Goal: Task Accomplishment & Management: Manage account settings

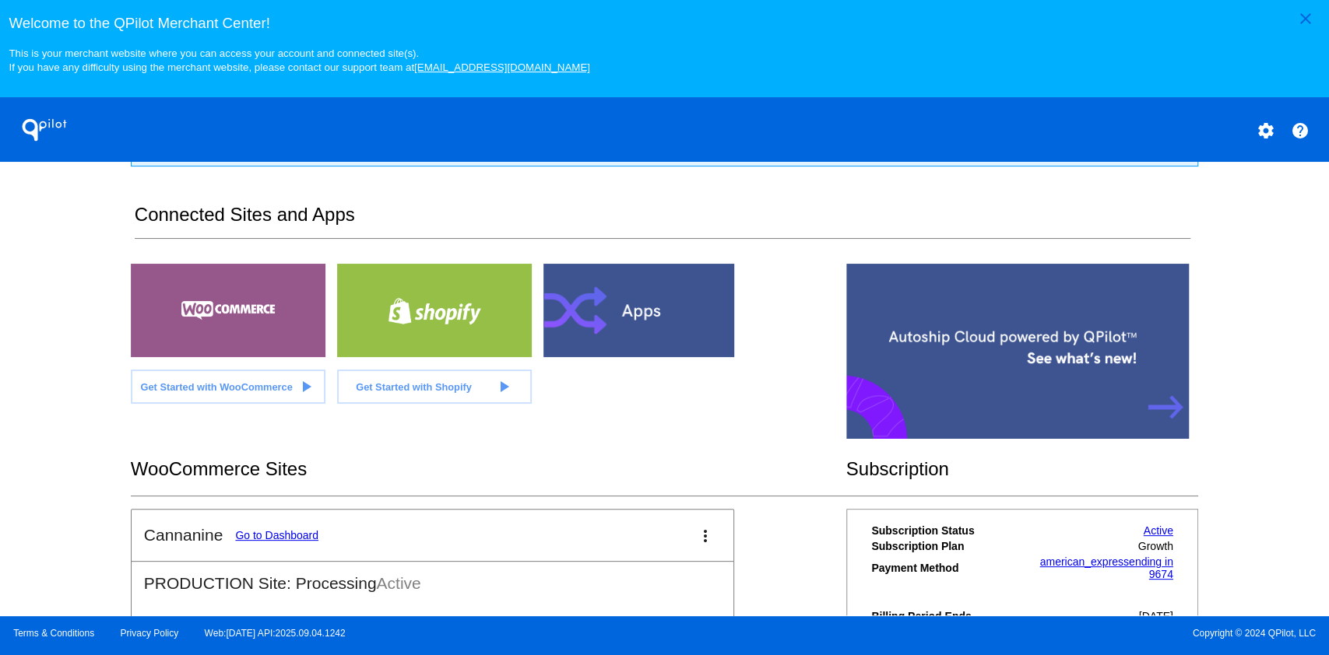
scroll to position [392, 0]
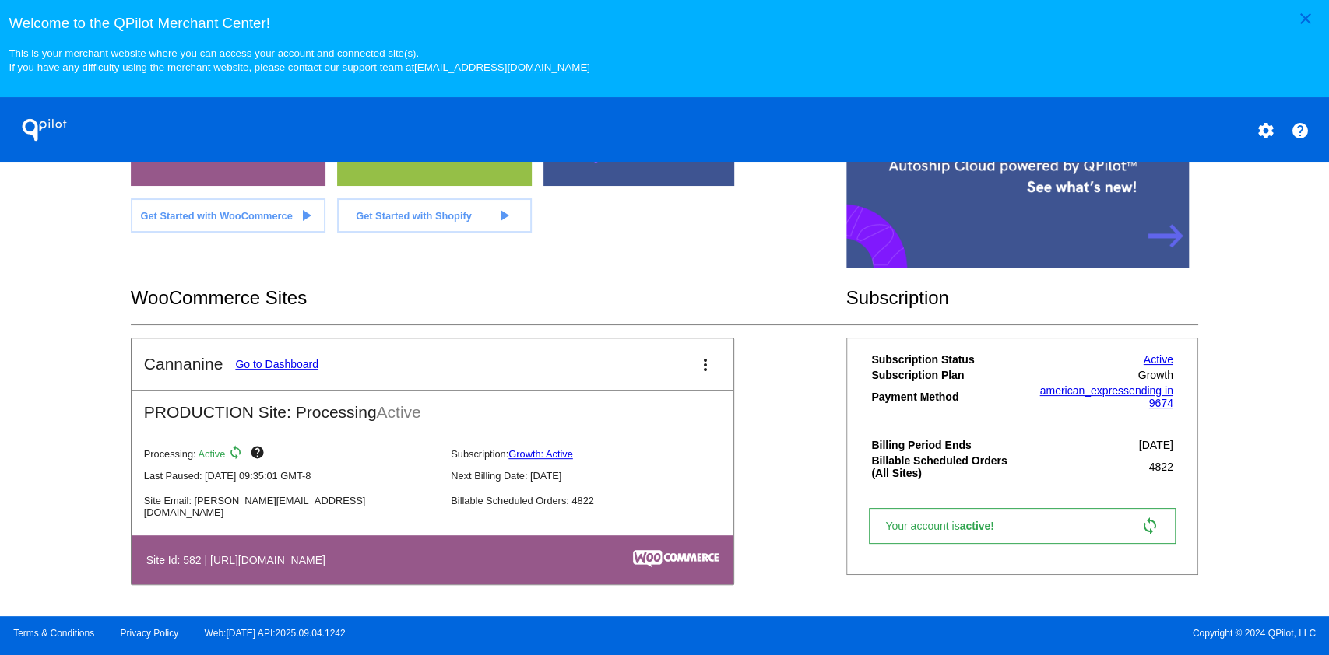
click at [280, 364] on link "Go to Dashboard" at bounding box center [276, 364] width 83 height 12
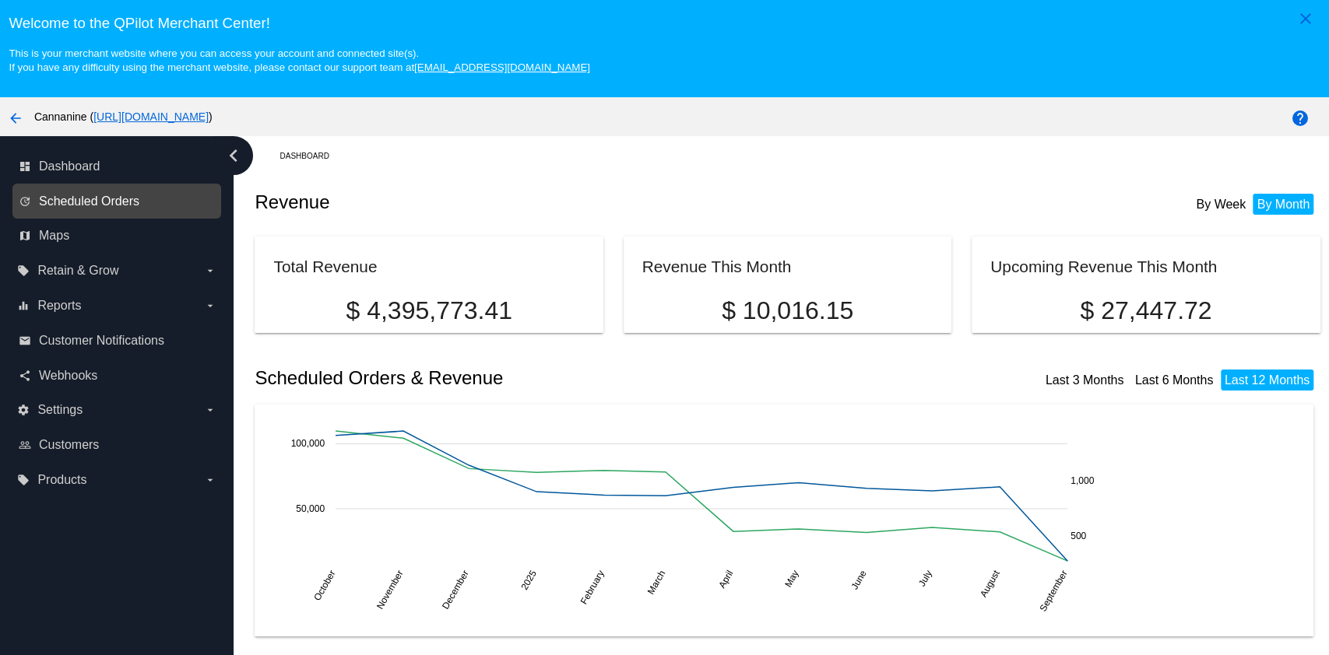
click at [109, 198] on span "Scheduled Orders" at bounding box center [89, 202] width 100 height 14
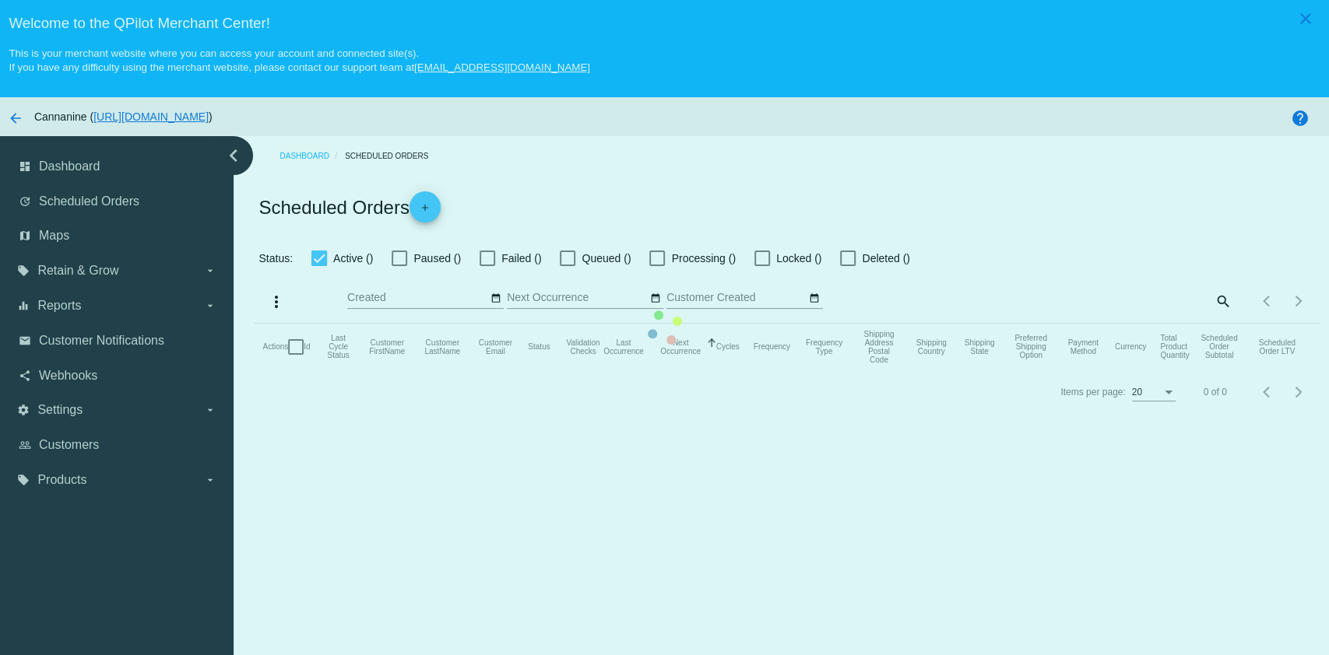
checkbox input "true"
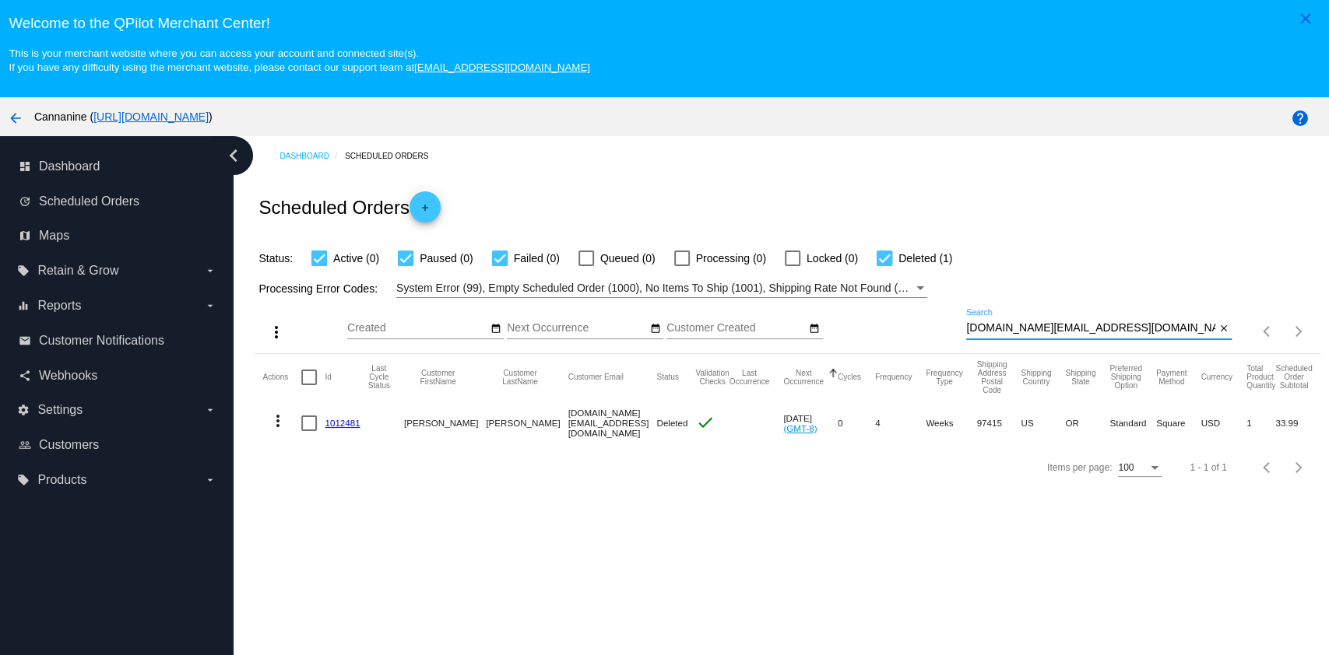
click at [1044, 332] on input "[DOMAIN_NAME][EMAIL_ADDRESS][DOMAIN_NAME]" at bounding box center [1090, 328] width 249 height 12
click at [1043, 331] on input "[DOMAIN_NAME][EMAIL_ADDRESS][DOMAIN_NAME]" at bounding box center [1090, 328] width 249 height 12
click at [1042, 329] on input "[DOMAIN_NAME][EMAIL_ADDRESS][DOMAIN_NAME]" at bounding box center [1090, 328] width 249 height 12
click at [1040, 329] on input "[DOMAIN_NAME][EMAIL_ADDRESS][DOMAIN_NAME]" at bounding box center [1090, 328] width 249 height 12
click at [1038, 331] on input "[DOMAIN_NAME][EMAIL_ADDRESS][DOMAIN_NAME]" at bounding box center [1090, 328] width 249 height 12
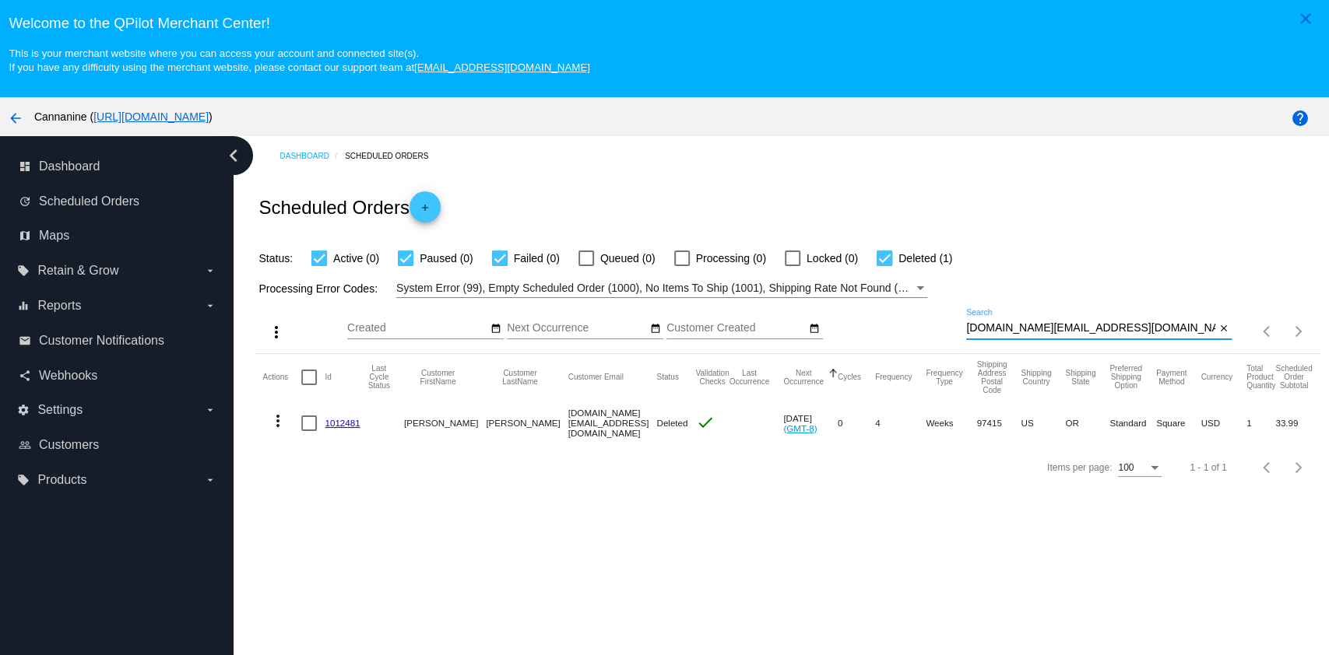
click at [1038, 330] on input "[DOMAIN_NAME][EMAIL_ADDRESS][DOMAIN_NAME]" at bounding box center [1090, 328] width 249 height 12
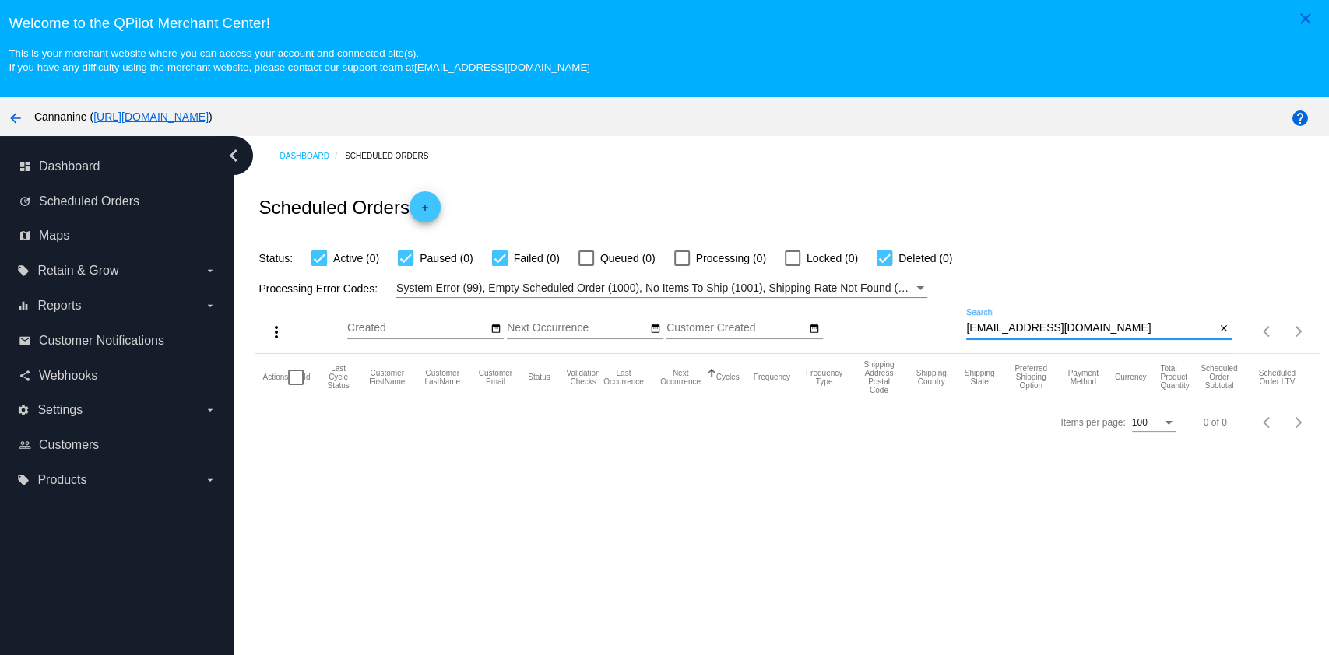
click at [1041, 324] on input "[EMAIL_ADDRESS][DOMAIN_NAME]" at bounding box center [1090, 328] width 249 height 12
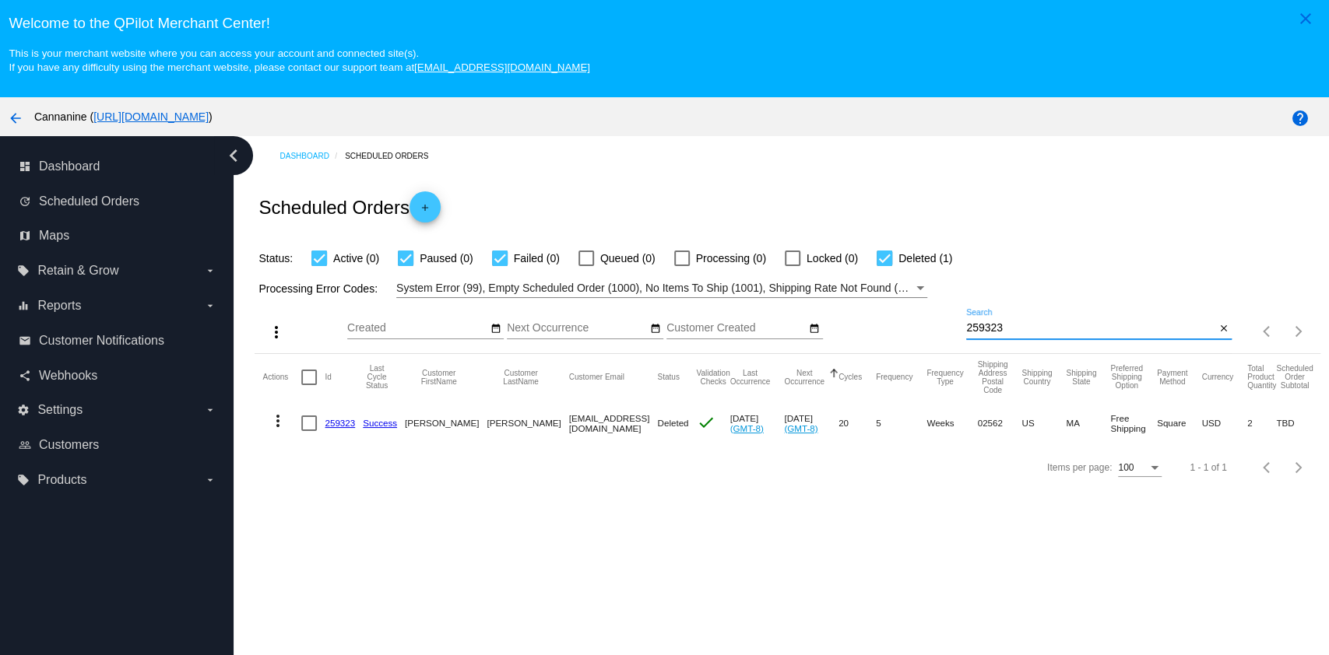
click at [1046, 325] on input "259323" at bounding box center [1090, 328] width 249 height 12
click at [1077, 335] on input "[PERSON_NAME][EMAIL_ADDRESS][PERSON_NAME][DOMAIN_NAME]" at bounding box center [1090, 328] width 249 height 12
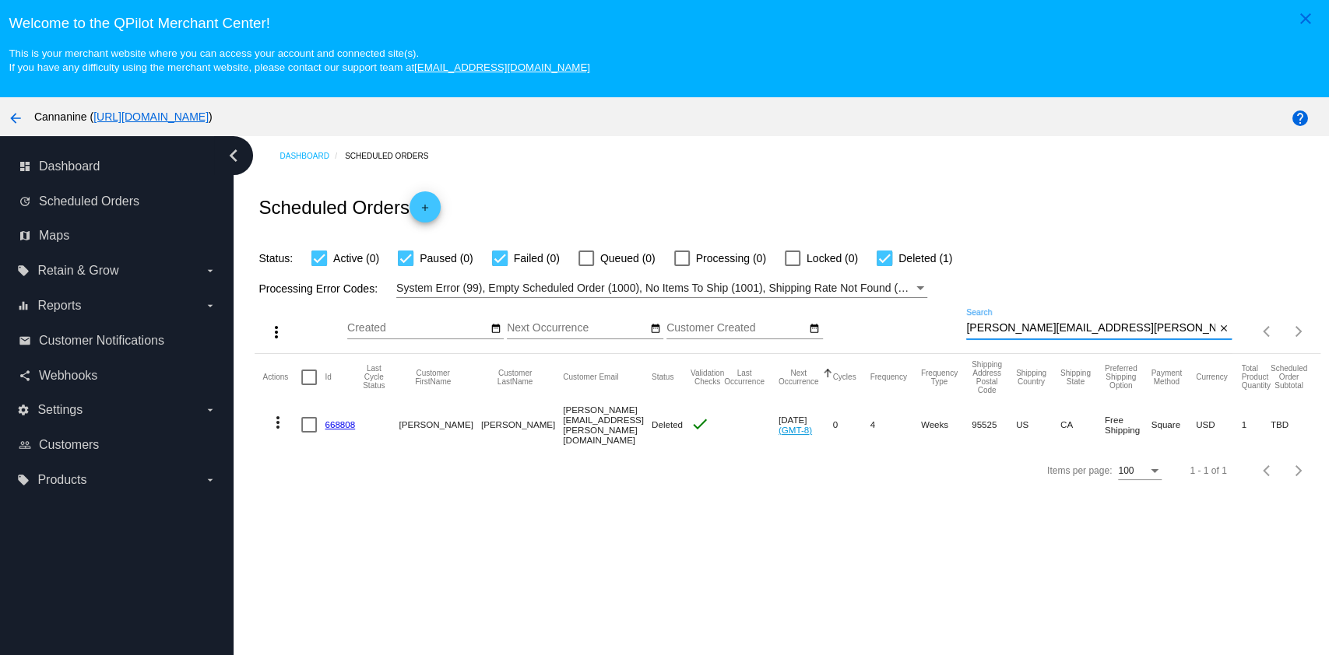
click at [1077, 335] on input "[PERSON_NAME][EMAIL_ADDRESS][PERSON_NAME][DOMAIN_NAME]" at bounding box center [1090, 328] width 249 height 12
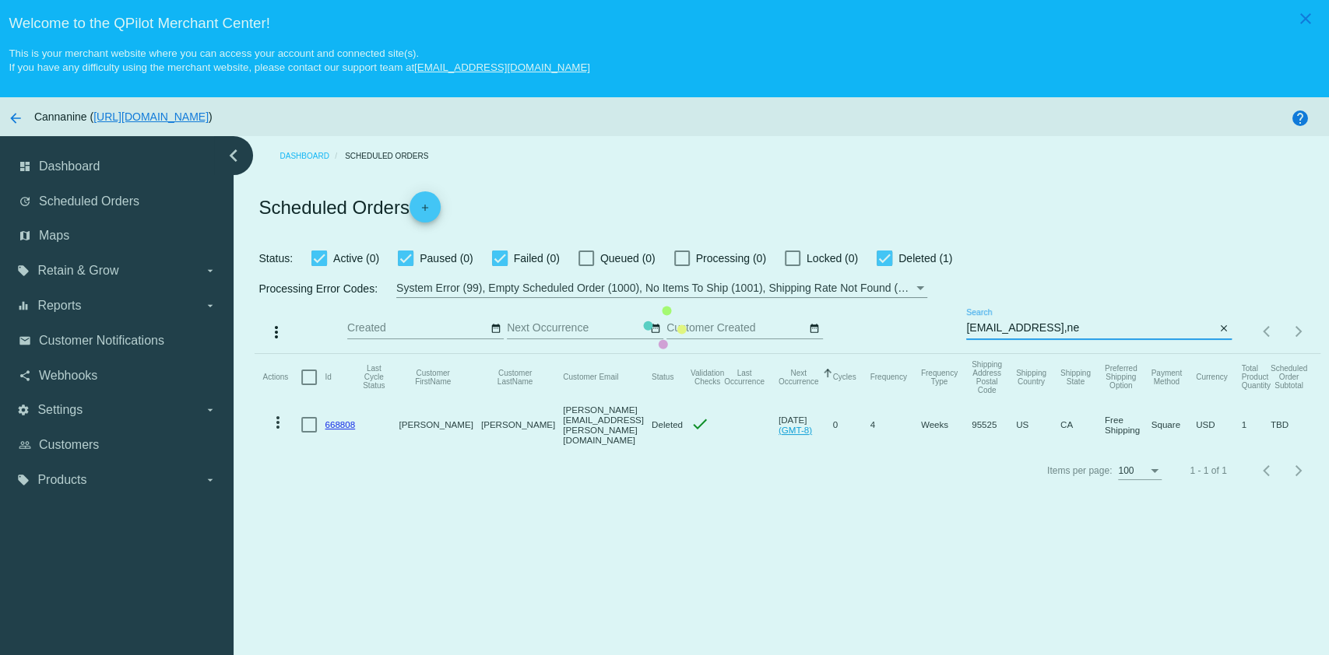
type input "[EMAIL_ADDRESS],net"
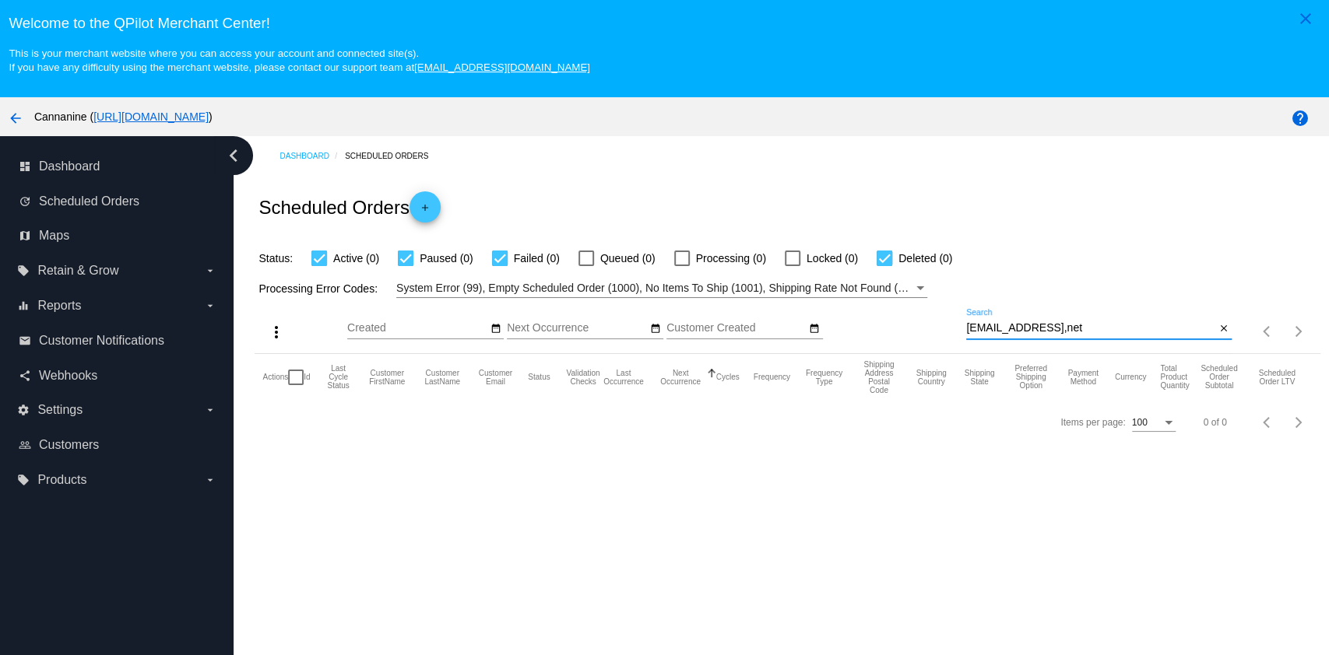
click at [1051, 328] on input "[EMAIL_ADDRESS],net" at bounding box center [1090, 328] width 249 height 12
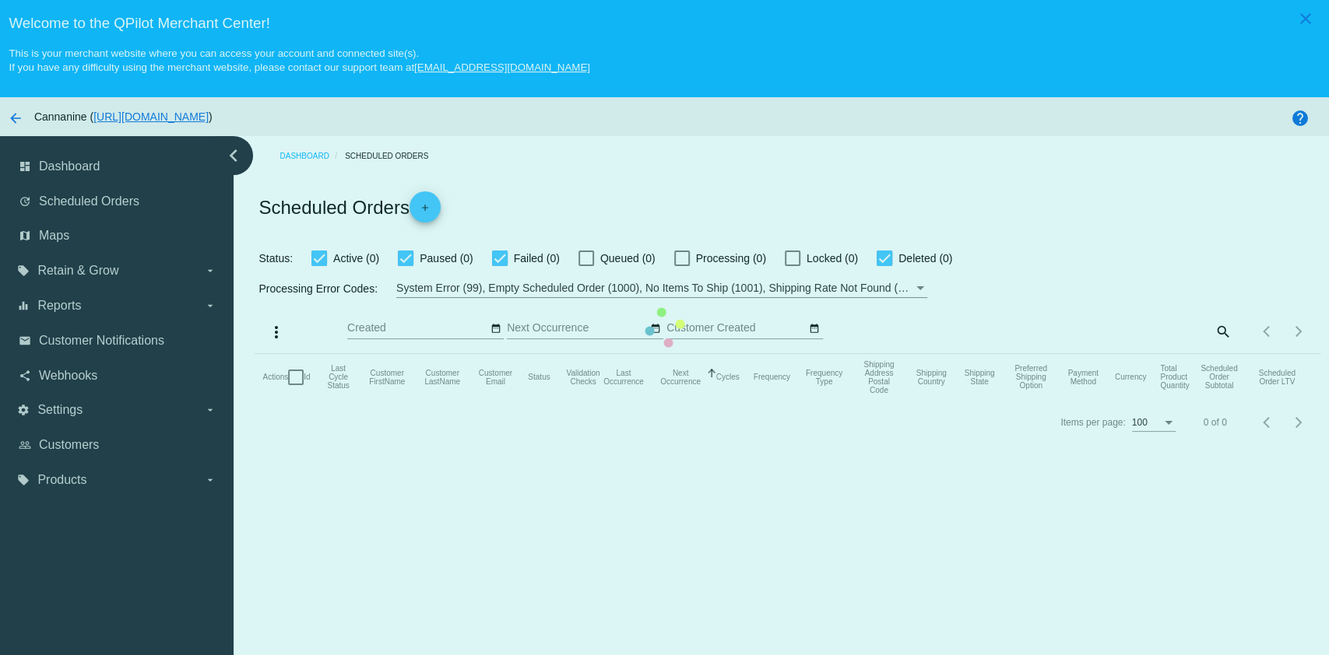
click at [255, 354] on mat-table "Actions Id Last Cycle Status Customer FirstName Customer LastName Customer Emai…" at bounding box center [787, 377] width 1065 height 47
click at [1205, 354] on mat-table "Actions Id Last Cycle Status Customer FirstName Customer LastName Customer Emai…" at bounding box center [787, 377] width 1065 height 47
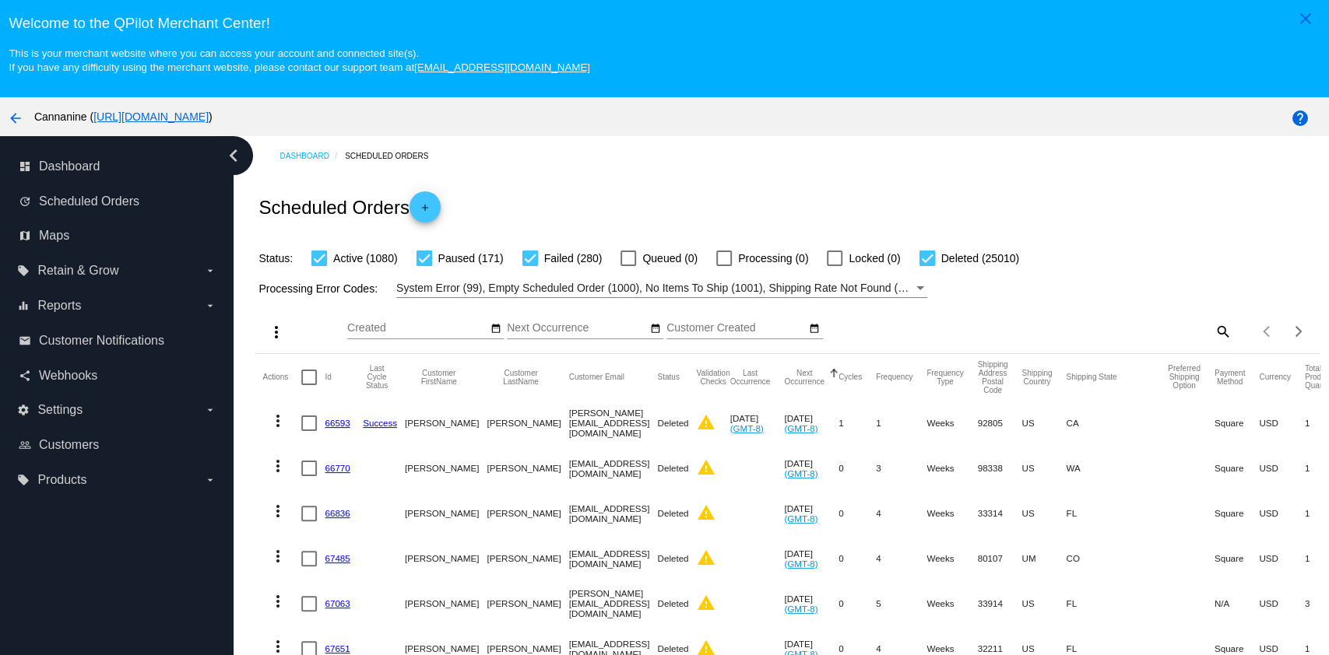
drag, startPoint x: 1035, startPoint y: 200, endPoint x: 1052, endPoint y: 213, distance: 21.6
click at [1037, 201] on div "Scheduled Orders add" at bounding box center [787, 207] width 1065 height 62
click at [1213, 330] on mat-icon "search" at bounding box center [1222, 331] width 19 height 24
paste input "[EMAIL_ADDRESS],net"
click at [1065, 327] on input "[EMAIL_ADDRESS],net" at bounding box center [1090, 328] width 249 height 12
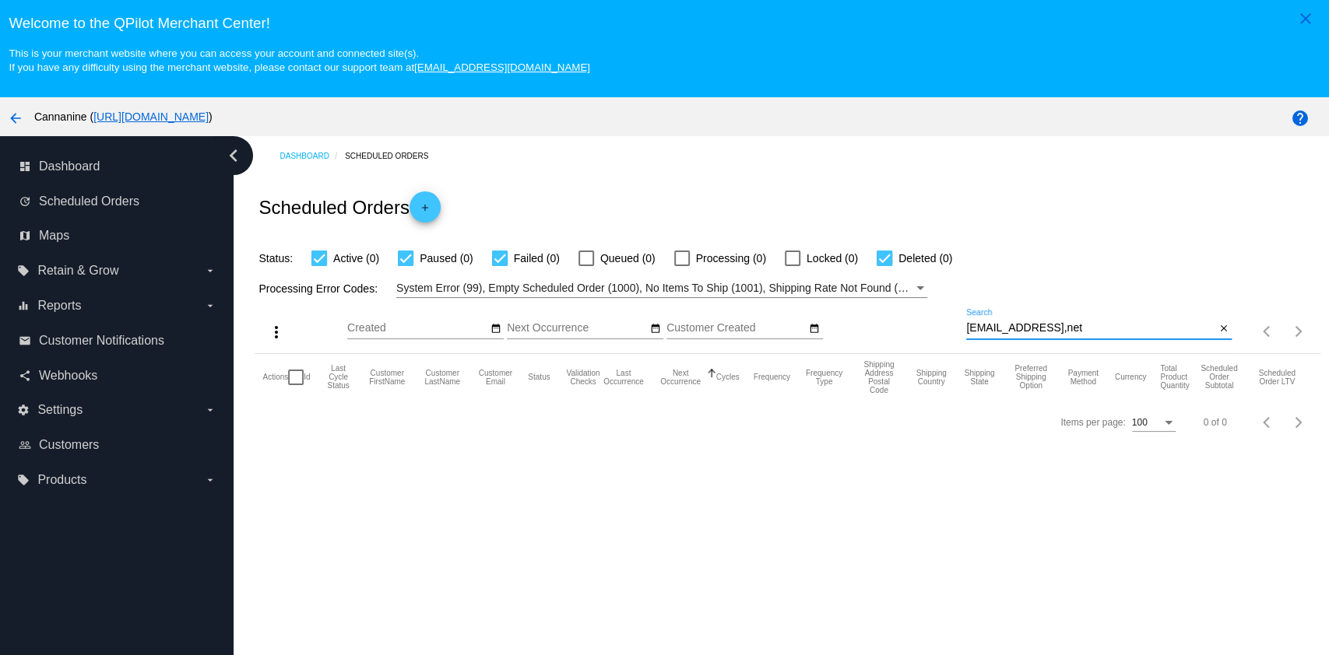
type input "[EMAIL_ADDRESS],net"
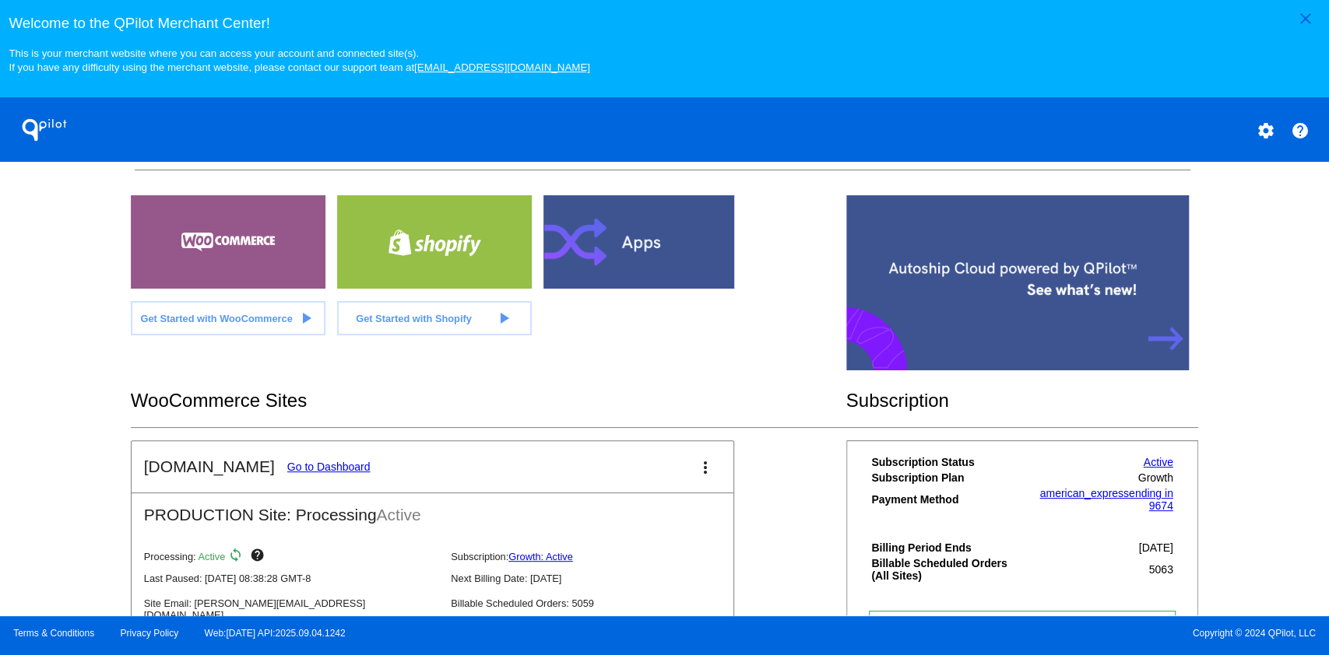
scroll to position [379, 0]
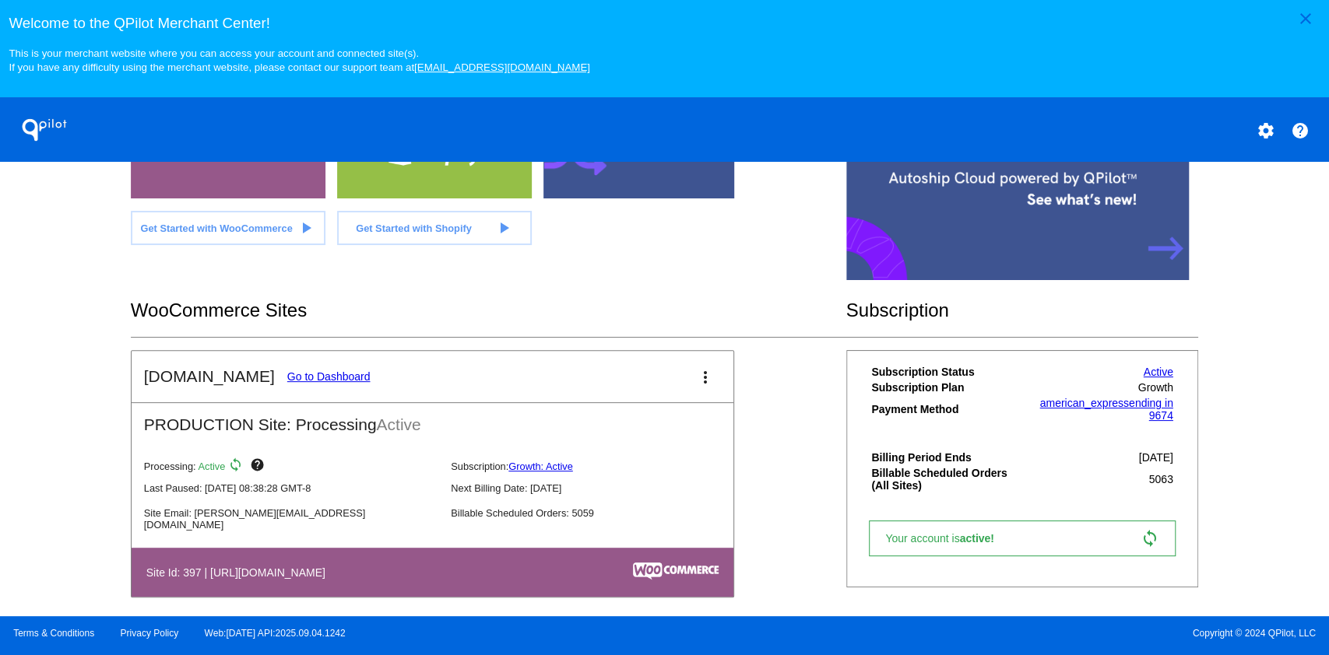
click at [302, 381] on link "Go to Dashboard" at bounding box center [328, 377] width 83 height 12
